Goal: Task Accomplishment & Management: Use online tool/utility

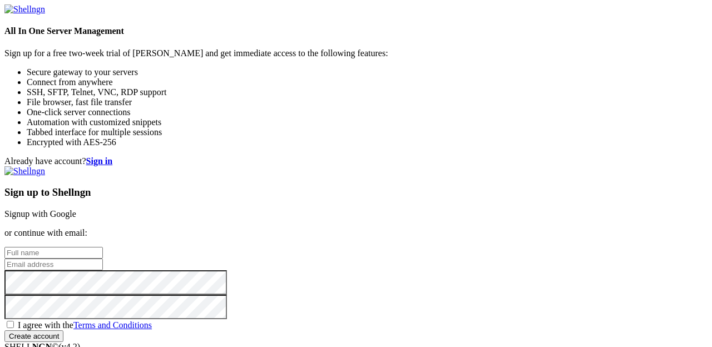
click at [560, 332] on div "Sign up to Shellngn Signup with Google or continue with email: I agree with the…" at bounding box center [355, 254] width 703 height 176
click at [607, 284] on div "Already have account? Sign in Sign up to Shellngn Signup with Google or continu…" at bounding box center [355, 249] width 703 height 186
click at [76, 209] on link "Signup with Google" at bounding box center [40, 213] width 72 height 9
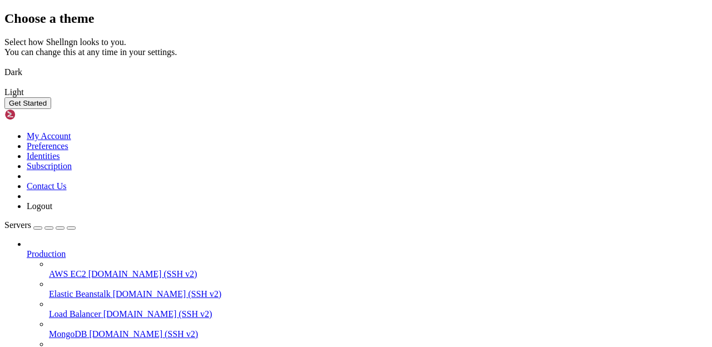
click at [4, 65] on img at bounding box center [4, 65] width 0 height 0
click at [51, 109] on button "Get Started" at bounding box center [27, 103] width 47 height 12
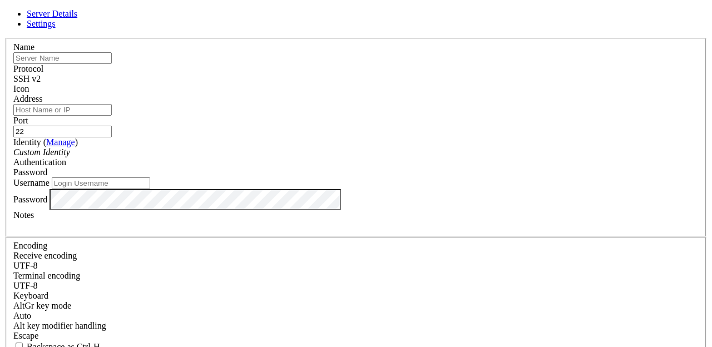
click at [439, 74] on div "SSH v2" at bounding box center [356, 79] width 686 height 10
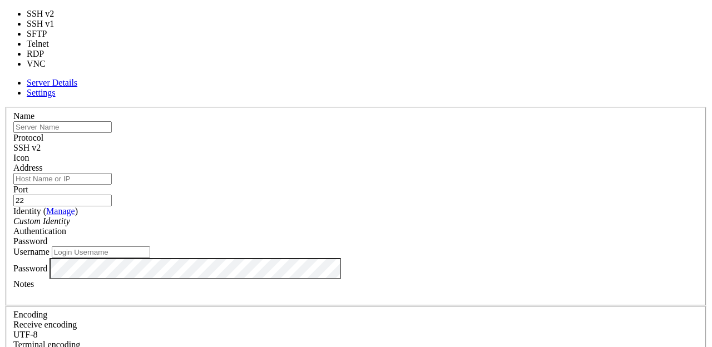
click at [439, 143] on div "SSH v2" at bounding box center [356, 148] width 686 height 10
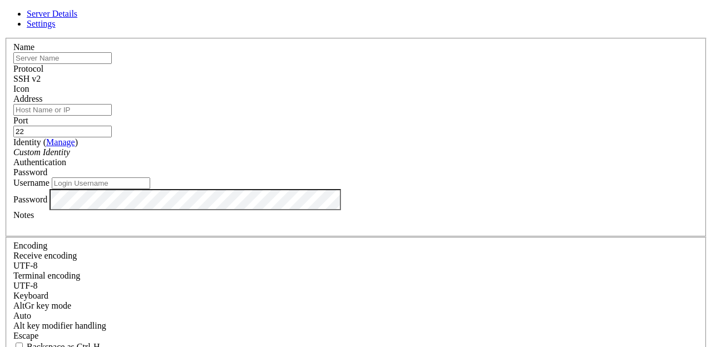
click at [112, 64] on input "text" at bounding box center [62, 58] width 99 height 12
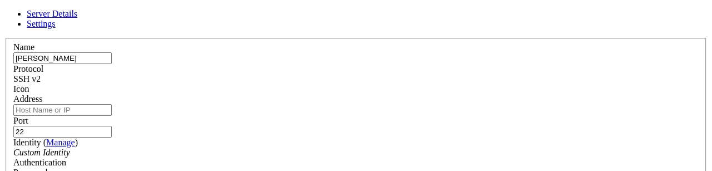
type input "[PERSON_NAME]"
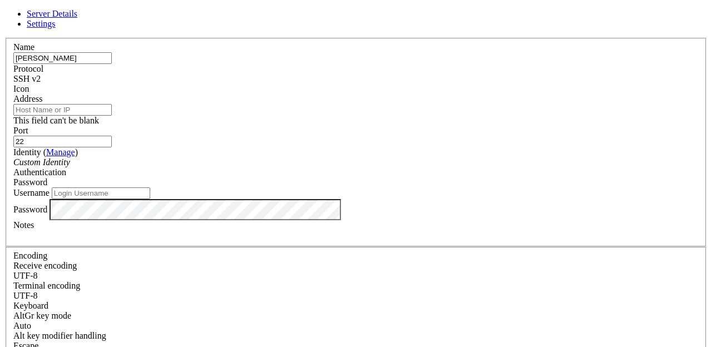
click at [112, 116] on input "Address" at bounding box center [62, 110] width 99 height 12
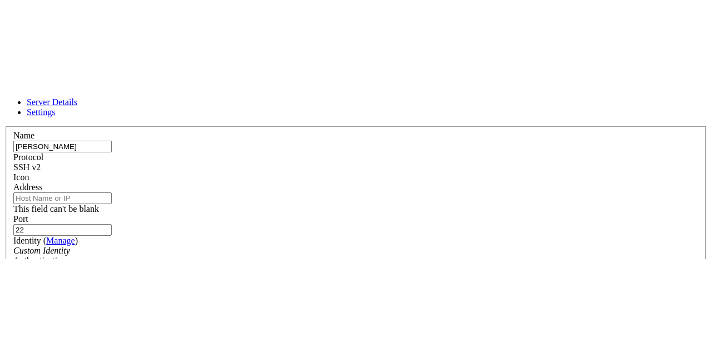
scroll to position [10, 0]
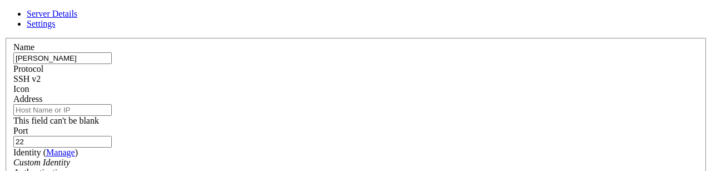
type input "[TECHNICAL_ID]"
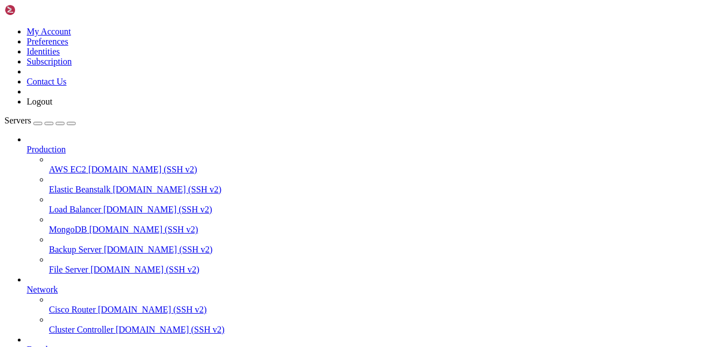
scroll to position [101, 0]
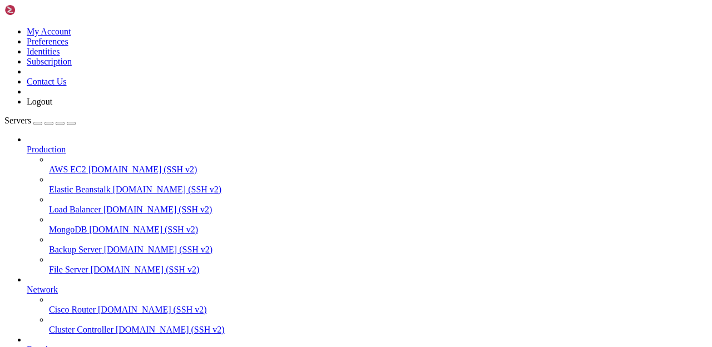
scroll to position [0, 0]
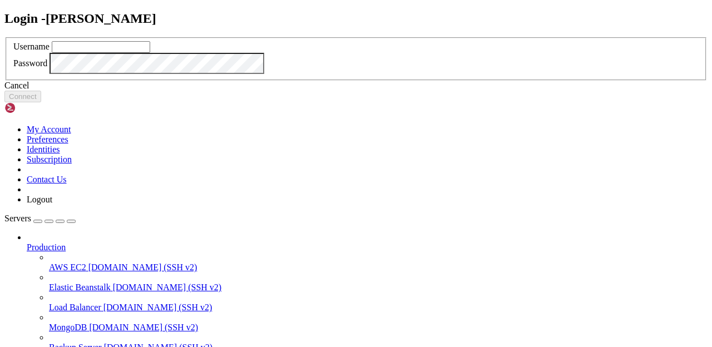
click at [150, 53] on input "text" at bounding box center [101, 47] width 99 height 12
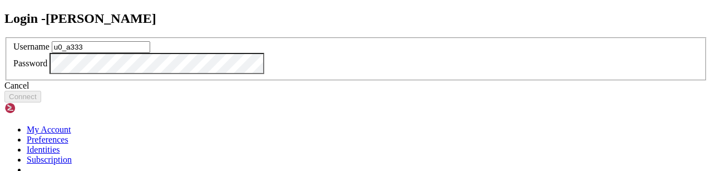
type input "u0_a333"
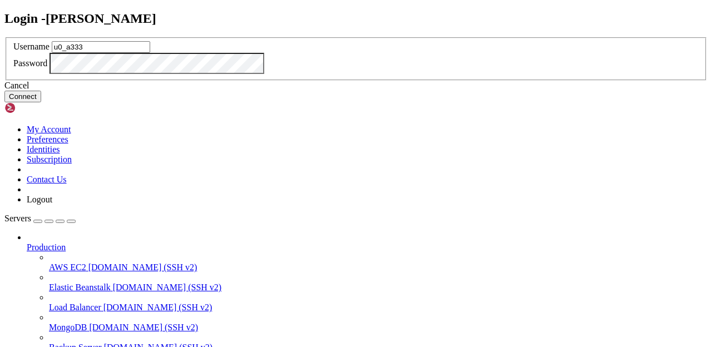
click at [41, 102] on button "Connect" at bounding box center [22, 97] width 37 height 12
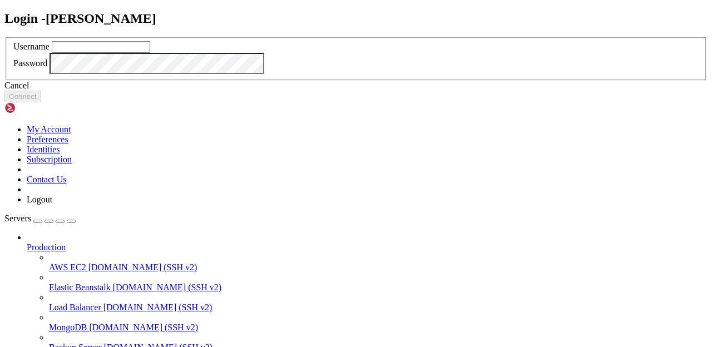
click at [68, 29] on div "Login - [PERSON_NAME] Username Password Cancel Connect" at bounding box center [355, 57] width 703 height 92
click at [65, 42] on div "Login - [PERSON_NAME] Username Password Cancel Connect" at bounding box center [355, 57] width 703 height 92
click at [72, 35] on div "Login - [PERSON_NAME] Username Password Cancel Connect" at bounding box center [355, 57] width 703 height 92
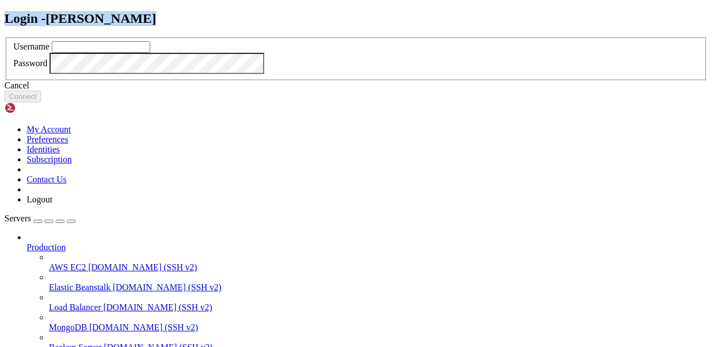
click at [72, 35] on div "Login - [PERSON_NAME] Username Password Cancel Connect" at bounding box center [355, 57] width 703 height 92
click at [4, 37] on icon at bounding box center [4, 37] width 0 height 0
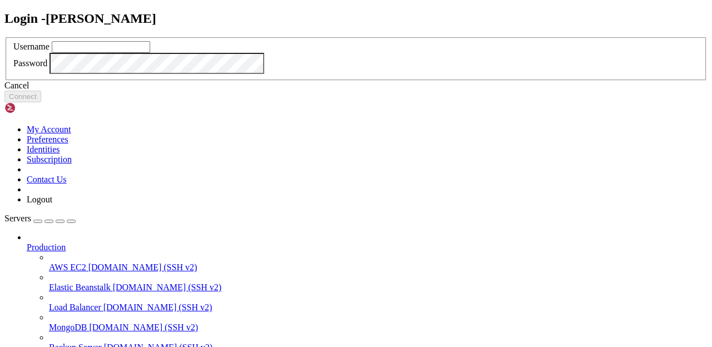
click at [254, 12] on div "Login - [PERSON_NAME] Username Password Cancel Connect" at bounding box center [355, 57] width 703 height 92
click at [370, 102] on div "Cancel Connect" at bounding box center [355, 92] width 703 height 22
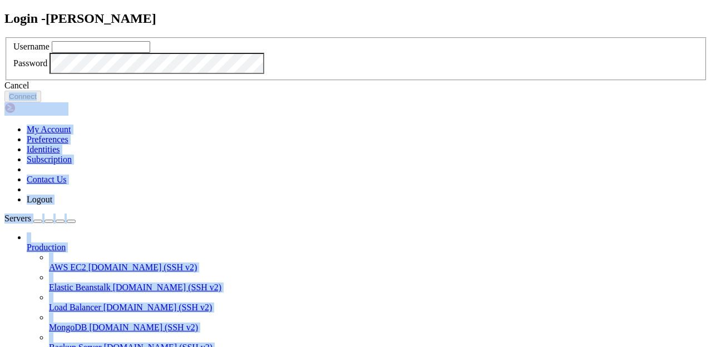
click at [370, 102] on div "Cancel Connect" at bounding box center [355, 92] width 703 height 22
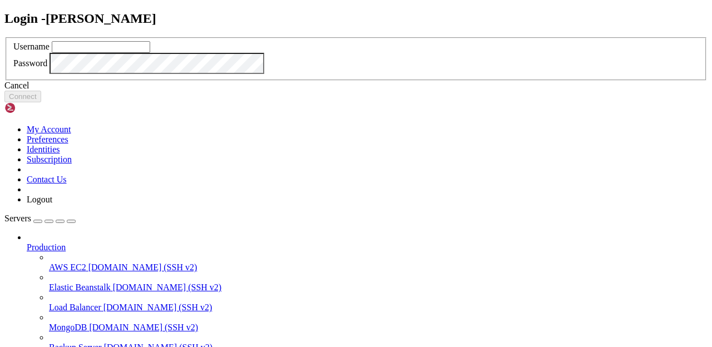
click at [375, 91] on div "Cancel" at bounding box center [355, 86] width 703 height 10
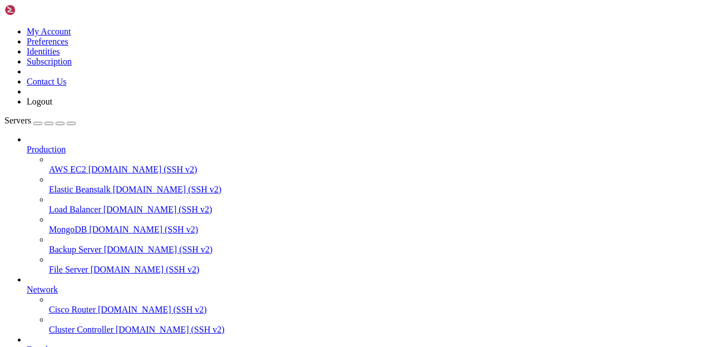
click at [4, 27] on icon at bounding box center [4, 27] width 0 height 0
click at [71, 124] on icon "button" at bounding box center [71, 124] width 0 height 0
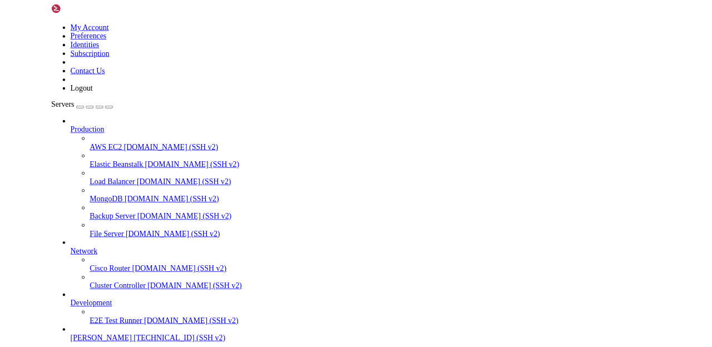
scroll to position [48, 0]
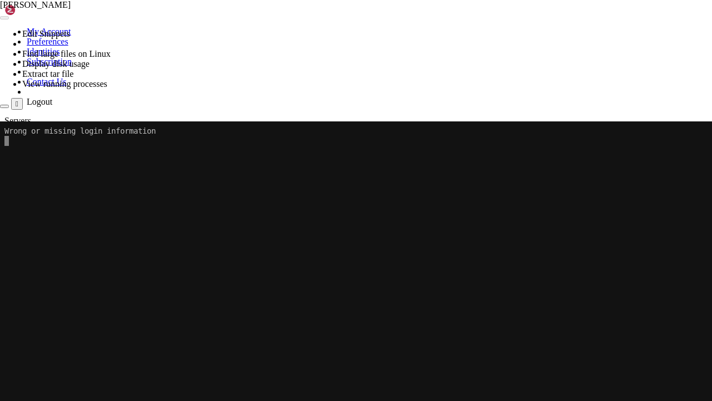
click at [71, 121] on h4 "Connection Closed Reconnect Wrong or missing login information" at bounding box center [356, 137] width 712 height 32
click at [121, 131] on div "Reconnect" at bounding box center [356, 137] width 712 height 12
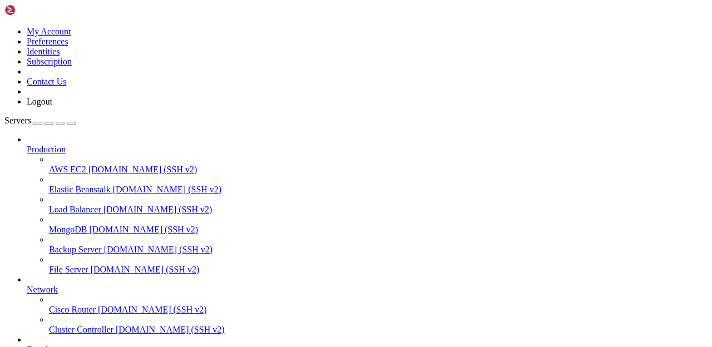
scroll to position [101, 0]
click at [49, 255] on div at bounding box center [378, 260] width 659 height 10
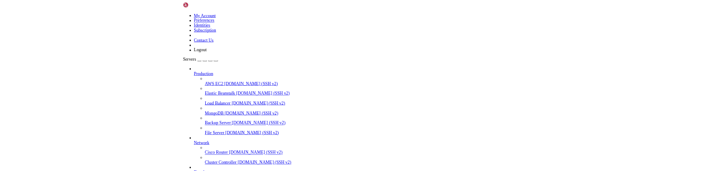
scroll to position [0, 0]
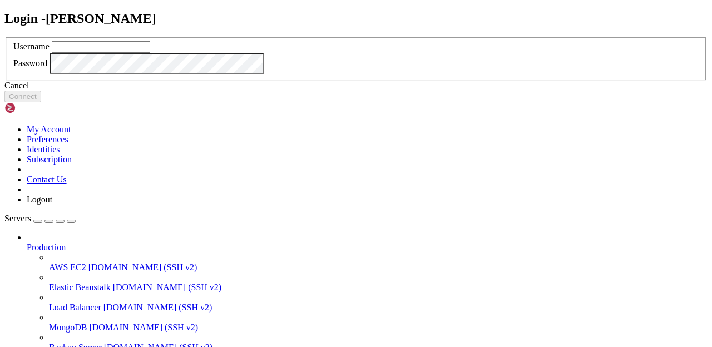
click at [317, 15] on div "Login - [PERSON_NAME] Username Password Cancel Connect" at bounding box center [355, 57] width 703 height 92
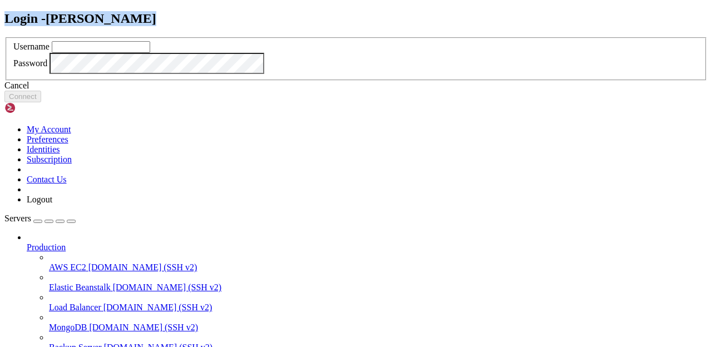
click at [317, 15] on div "Login - [PERSON_NAME] Username Password Cancel Connect" at bounding box center [355, 57] width 703 height 92
click at [331, 16] on div "Login - [PERSON_NAME] Username Password Cancel Connect" at bounding box center [355, 57] width 703 height 92
click at [4, 37] on icon at bounding box center [4, 37] width 0 height 0
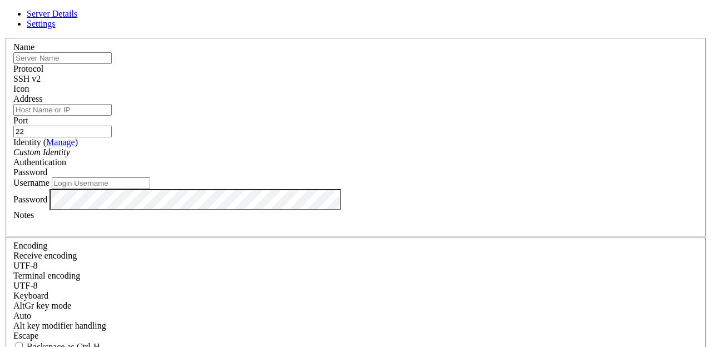
click at [112, 126] on input "22" at bounding box center [62, 132] width 99 height 12
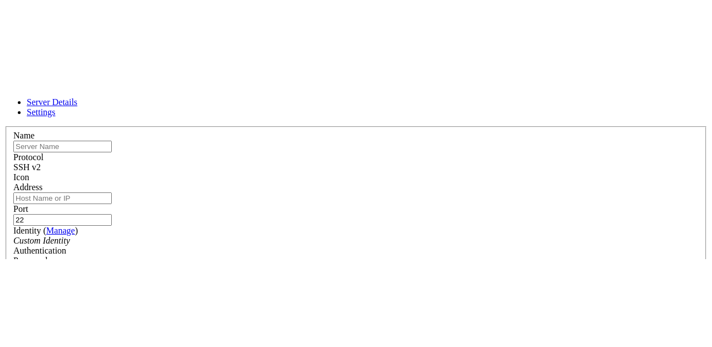
scroll to position [10, 0]
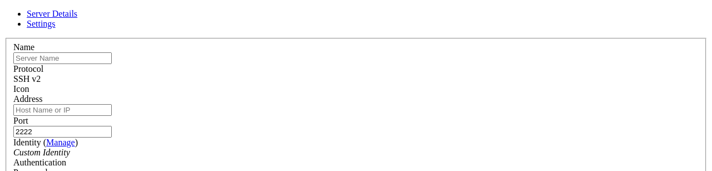
type input "2222"
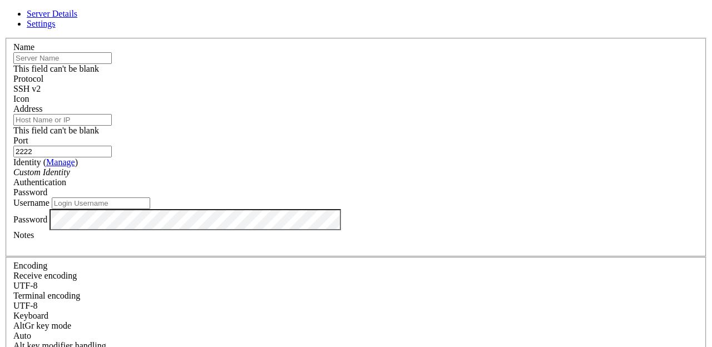
click at [112, 64] on input "text" at bounding box center [62, 58] width 99 height 12
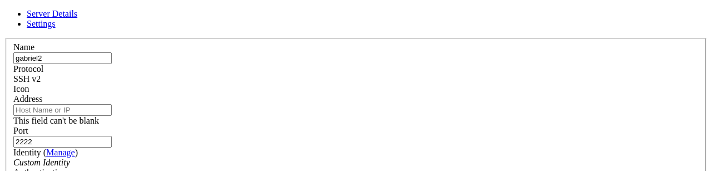
type input "gabriel2"
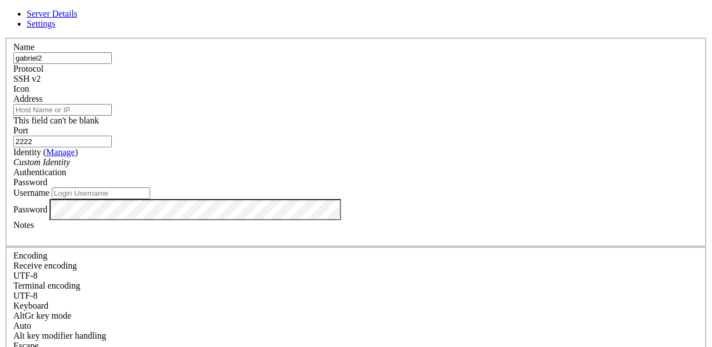
click at [112, 64] on input "gabriel2" at bounding box center [62, 58] width 99 height 12
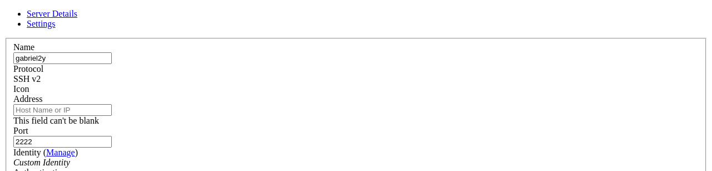
type input "gabriel2"
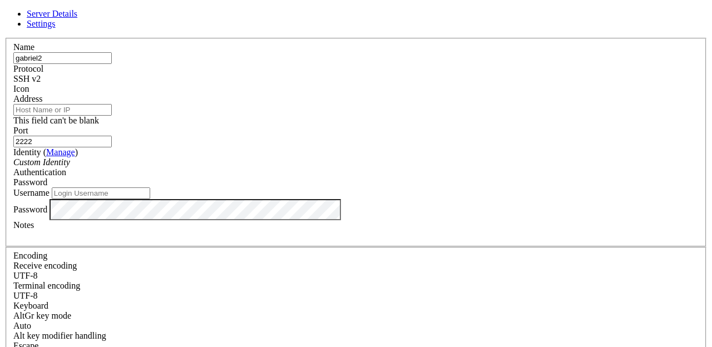
click at [112, 104] on input "Address" at bounding box center [62, 110] width 99 height 12
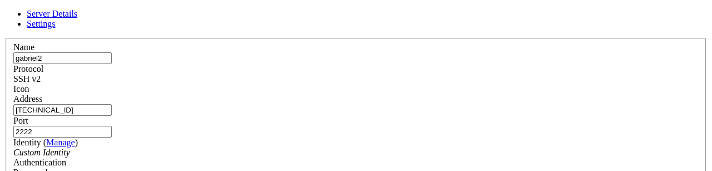
type input "[TECHNICAL_ID]"
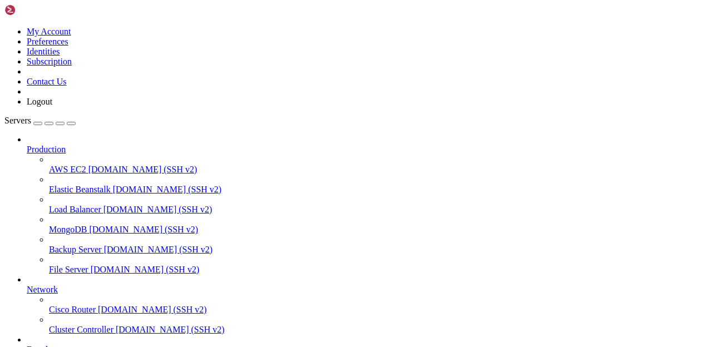
scroll to position [131, 0]
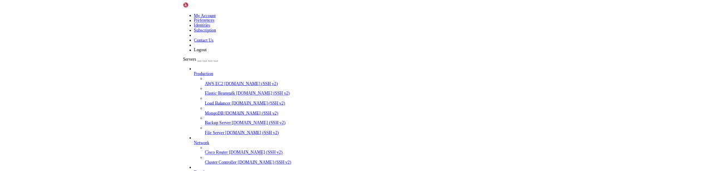
scroll to position [0, 0]
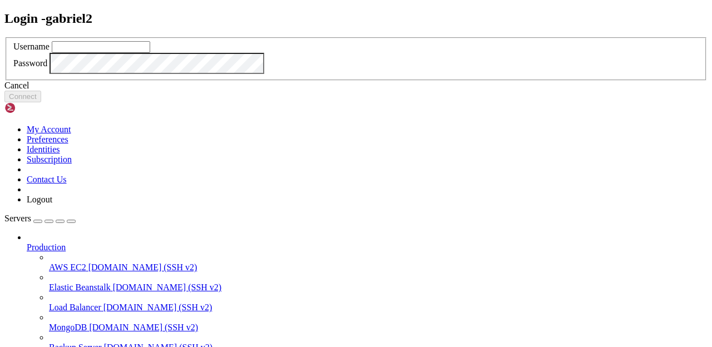
click at [150, 53] on input "text" at bounding box center [101, 47] width 99 height 12
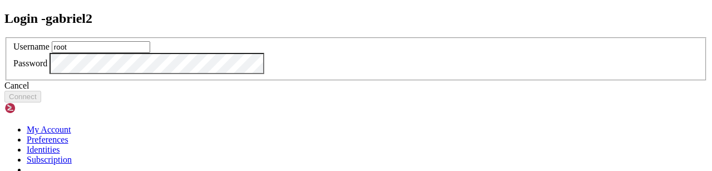
type input "root"
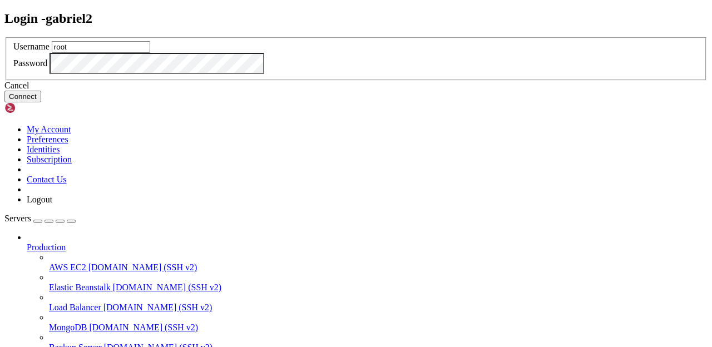
click at [41, 102] on button "Connect" at bounding box center [22, 97] width 37 height 12
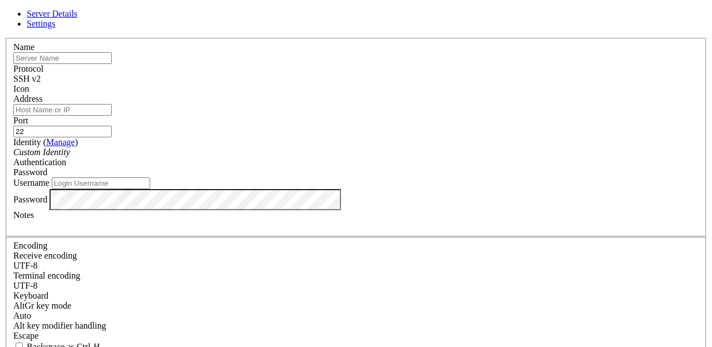
click at [150, 189] on input "Username" at bounding box center [101, 184] width 99 height 12
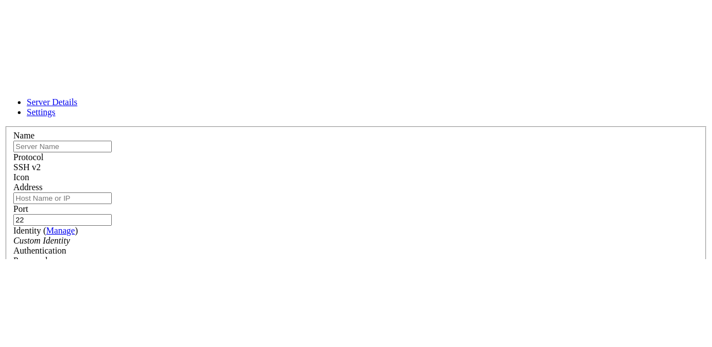
scroll to position [121, 0]
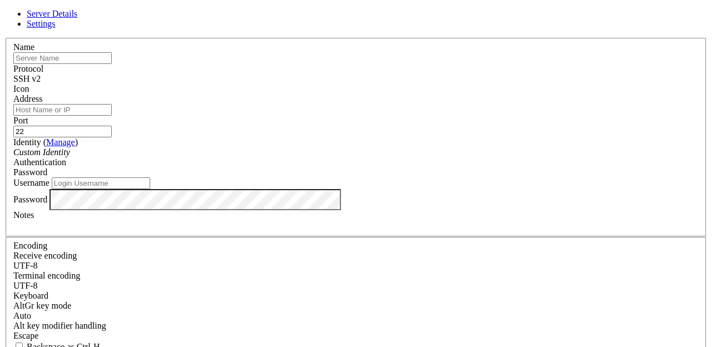
scroll to position [12, 0]
click at [112, 126] on input "22" at bounding box center [62, 132] width 99 height 12
type input "2"
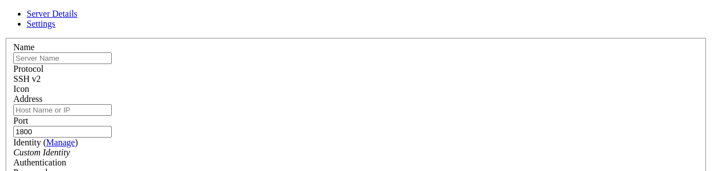
type input "1800"
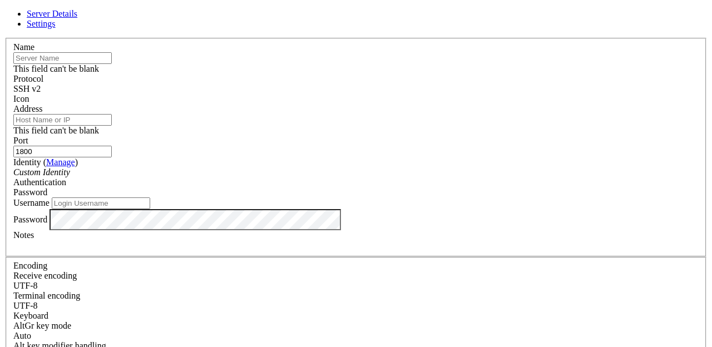
click at [432, 136] on div "Port 1800" at bounding box center [356, 147] width 686 height 22
click at [112, 62] on input "text" at bounding box center [62, 58] width 99 height 12
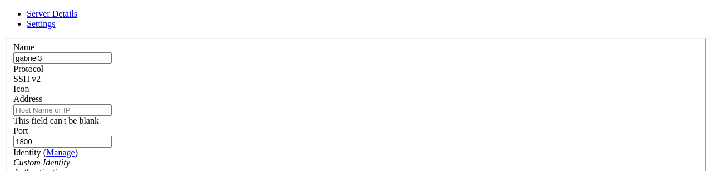
type input "gabriel3"
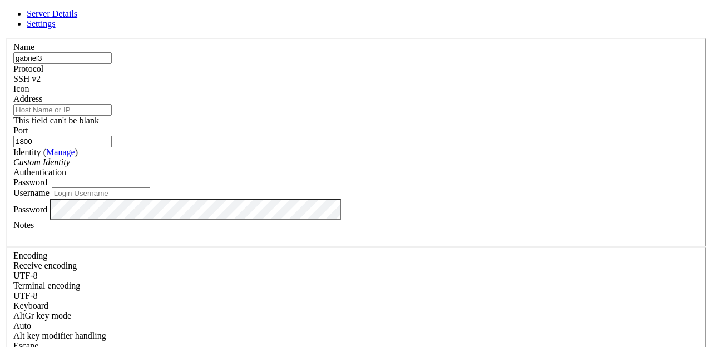
click at [112, 111] on input "Address" at bounding box center [62, 110] width 99 height 12
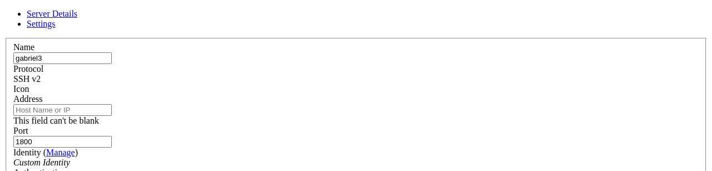
type input "[TECHNICAL_ID]"
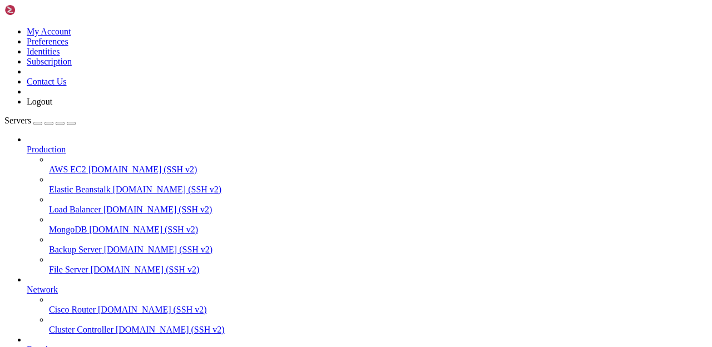
scroll to position [160, 0]
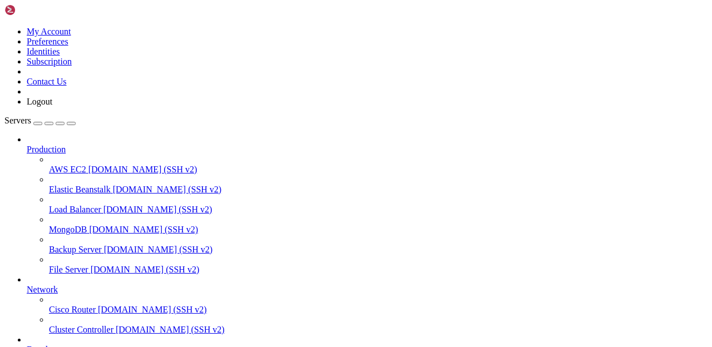
scroll to position [0, 0]
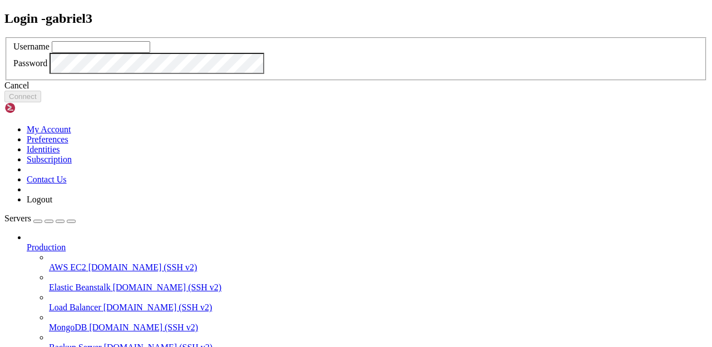
click at [150, 53] on input "text" at bounding box center [101, 47] width 99 height 12
type input "root"
click at [41, 102] on button "Connect" at bounding box center [22, 97] width 37 height 12
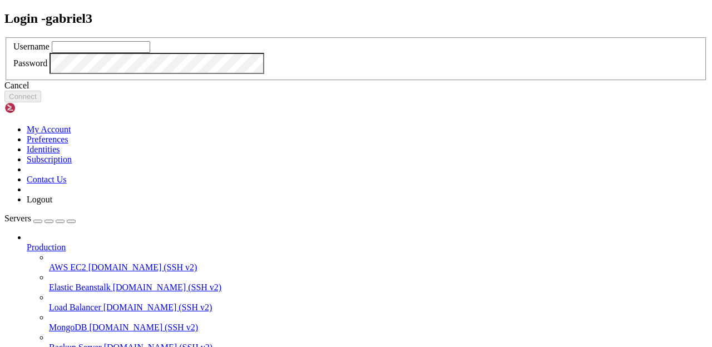
click at [150, 53] on input "text" at bounding box center [101, 47] width 99 height 12
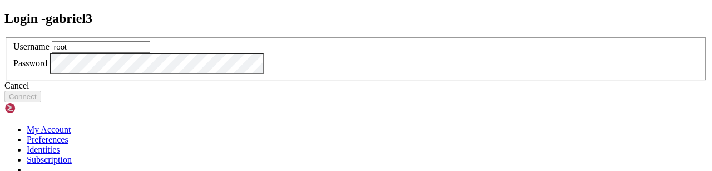
type input "root"
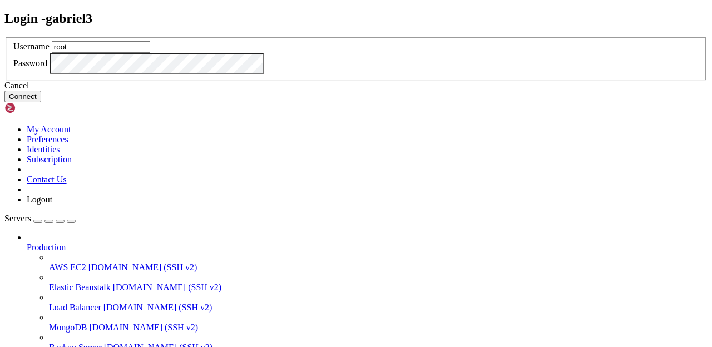
click at [41, 102] on button "Connect" at bounding box center [22, 97] width 37 height 12
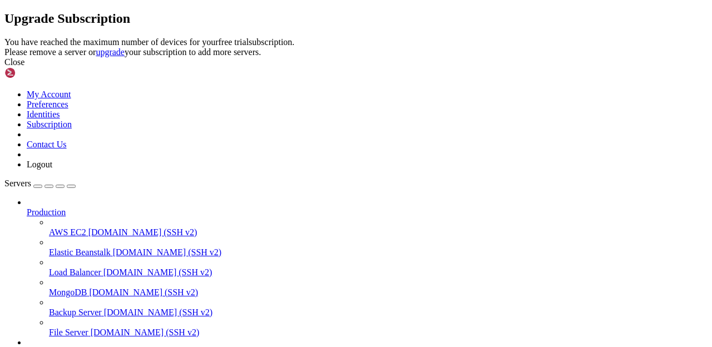
click at [490, 67] on div "Close" at bounding box center [355, 62] width 703 height 10
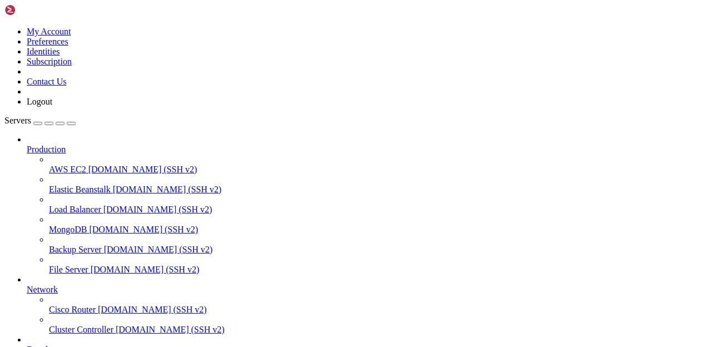
click at [49, 124] on div "button" at bounding box center [49, 124] width 0 height 0
click at [131, 116] on div "Servers Production AWS EC2 [DOMAIN_NAME] (SSH v2) Elastic Beanstalk [DOMAIN_NAM…" at bounding box center [355, 295] width 703 height 359
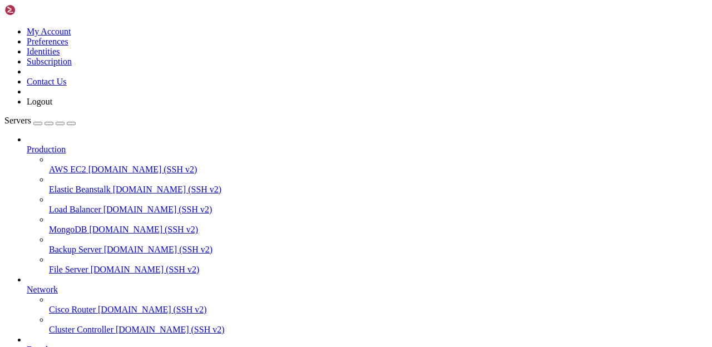
click at [76, 122] on button "button" at bounding box center [71, 123] width 9 height 3
click at [38, 124] on div "button" at bounding box center [38, 124] width 0 height 0
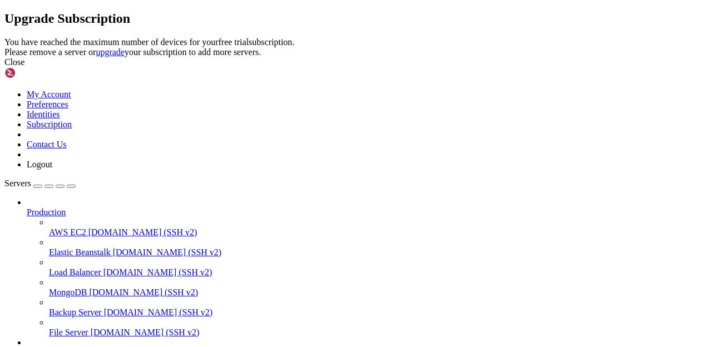
click at [484, 67] on div "Close" at bounding box center [355, 62] width 703 height 10
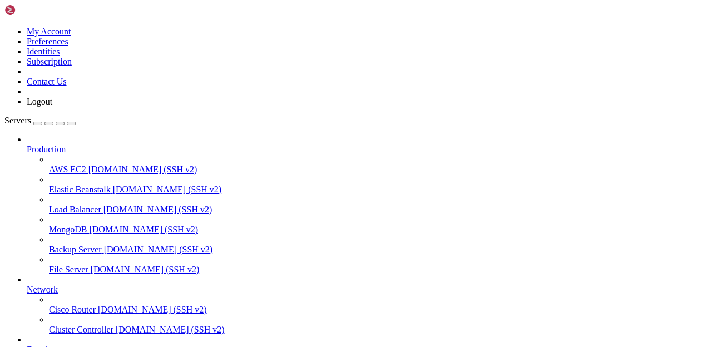
click at [75, 345] on span "Development" at bounding box center [51, 349] width 48 height 9
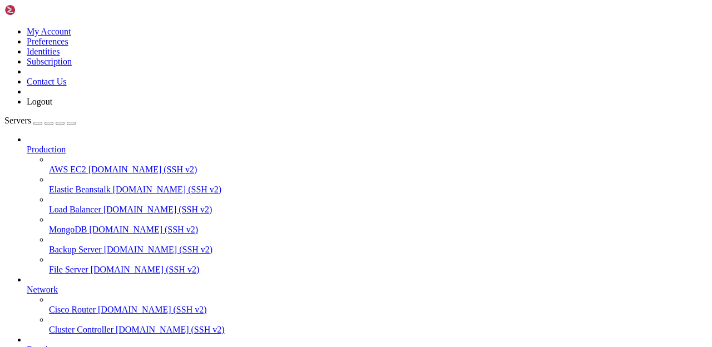
click at [73, 345] on span "Development" at bounding box center [51, 349] width 48 height 9
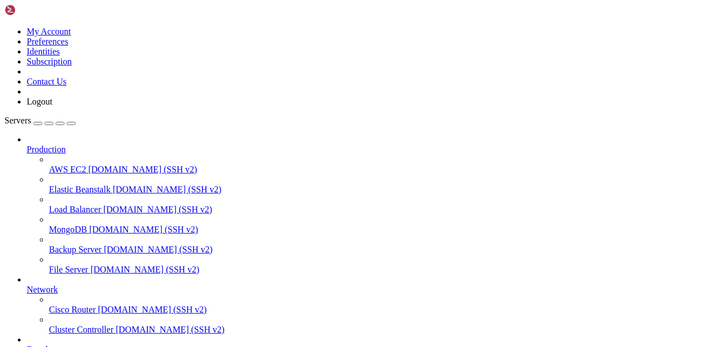
click at [73, 345] on span "Development" at bounding box center [51, 349] width 48 height 9
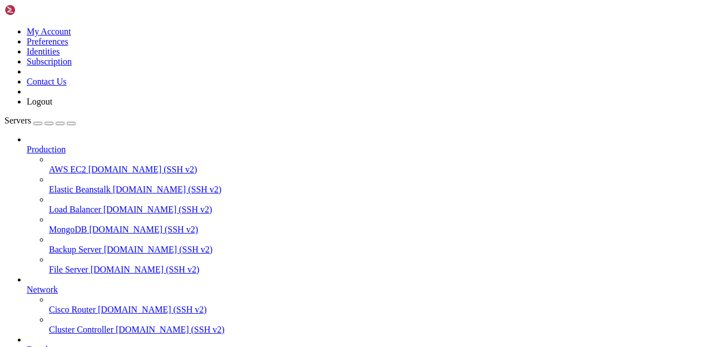
click at [73, 345] on span "Development" at bounding box center [51, 349] width 48 height 9
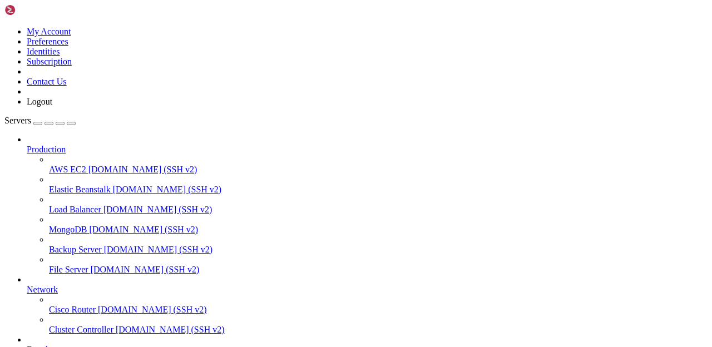
click at [73, 345] on span "Development" at bounding box center [51, 349] width 48 height 9
